Goal: Information Seeking & Learning: Learn about a topic

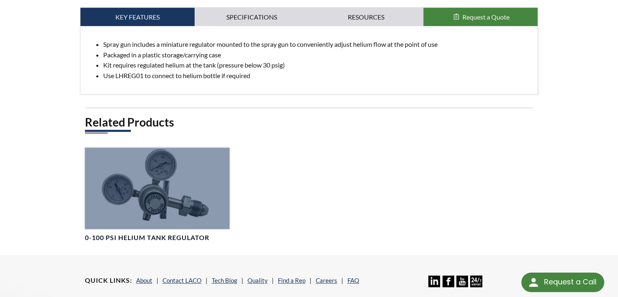
scroll to position [366, 0]
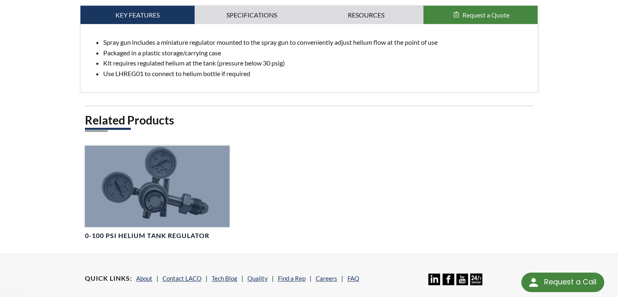
click at [157, 201] on div at bounding box center [157, 185] width 145 height 81
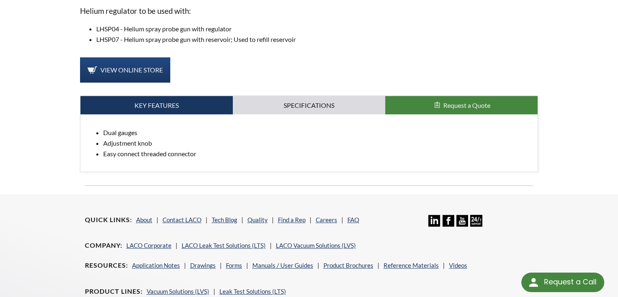
scroll to position [284, 0]
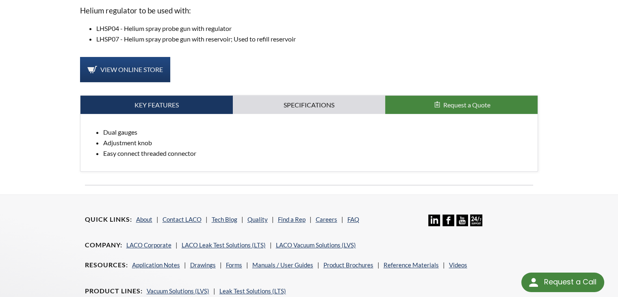
click at [307, 93] on div "Helium regulator to be used with: LHSP04 - Helium spray probe gun with regulato…" at bounding box center [309, 6] width 458 height 331
click at [303, 105] on link "Specifications" at bounding box center [309, 104] width 152 height 19
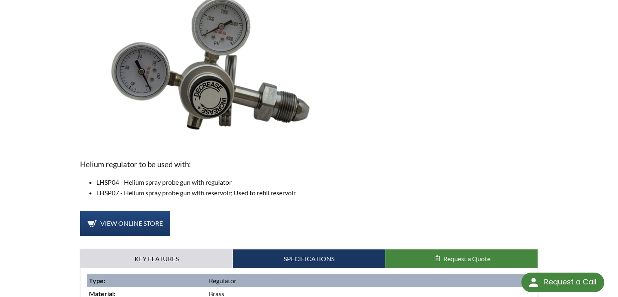
scroll to position [114, 0]
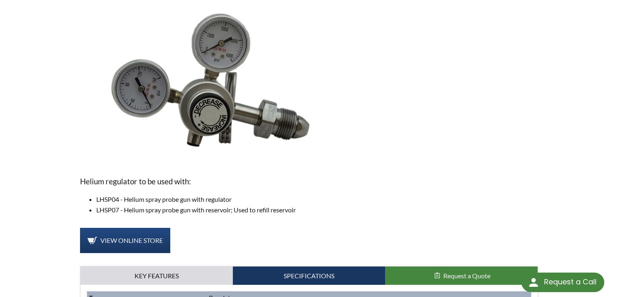
click at [228, 112] on img at bounding box center [214, 86] width 269 height 151
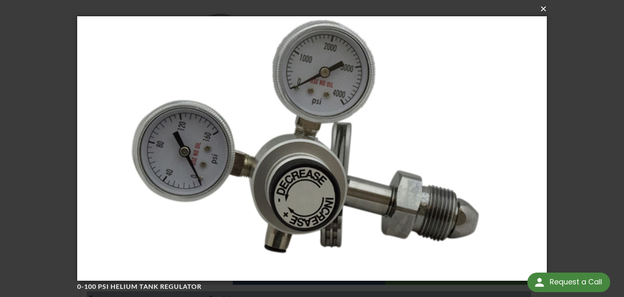
click at [538, 11] on button "×" at bounding box center [315, 9] width 470 height 18
